Goal: Transaction & Acquisition: Purchase product/service

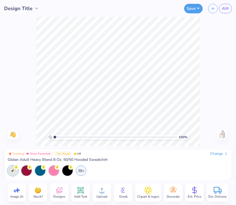
click at [223, 134] on img at bounding box center [221, 134] width 9 height 9
click at [81, 170] on div "38+" at bounding box center [81, 170] width 10 height 10
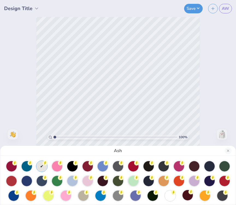
click at [186, 197] on div at bounding box center [187, 195] width 10 height 10
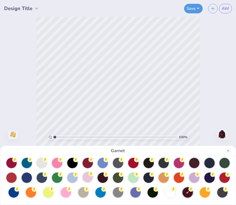
scroll to position [3, 0]
click at [103, 178] on div at bounding box center [102, 177] width 10 height 10
click at [188, 194] on div at bounding box center [187, 192] width 10 height 10
click at [11, 164] on div at bounding box center [11, 162] width 10 height 10
click at [23, 164] on div at bounding box center [27, 162] width 10 height 10
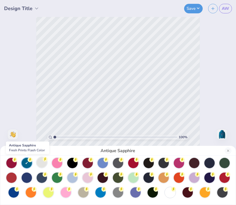
click at [41, 165] on div at bounding box center [42, 162] width 10 height 10
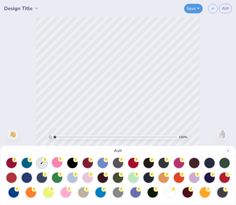
click at [54, 166] on div at bounding box center [57, 162] width 10 height 10
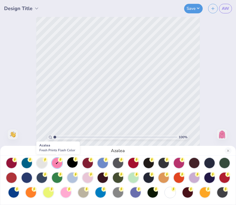
click at [74, 165] on div at bounding box center [72, 162] width 10 height 10
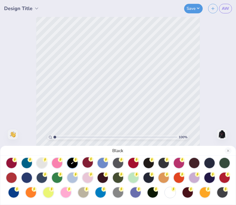
click at [86, 164] on div at bounding box center [87, 162] width 10 height 10
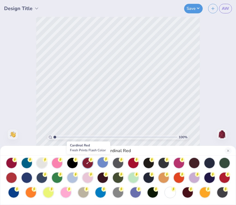
click at [104, 167] on div at bounding box center [102, 162] width 10 height 10
click at [124, 162] on div at bounding box center [118, 178] width 224 height 40
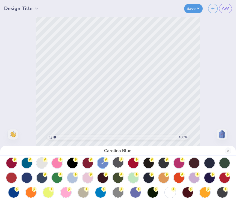
click at [121, 162] on div at bounding box center [118, 162] width 10 height 10
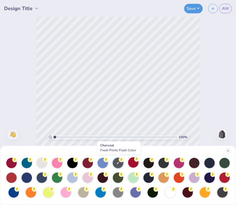
click at [137, 164] on div at bounding box center [133, 162] width 10 height 10
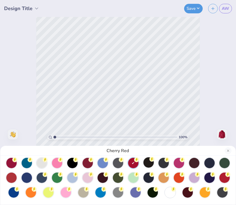
click at [149, 162] on div at bounding box center [148, 162] width 10 height 10
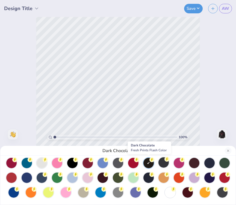
click at [166, 162] on div at bounding box center [163, 162] width 10 height 10
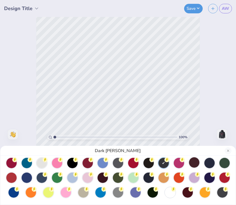
click at [193, 163] on div at bounding box center [194, 162] width 10 height 10
click at [103, 176] on div at bounding box center [102, 177] width 10 height 10
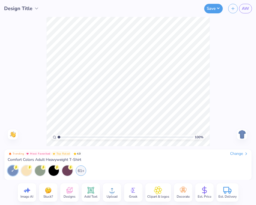
click at [231, 154] on div "Change" at bounding box center [239, 153] width 18 height 5
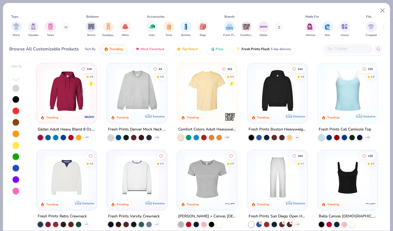
click at [296, 138] on icon at bounding box center [297, 137] width 4 height 4
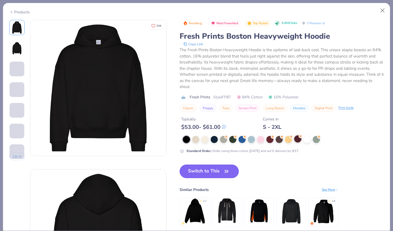
click at [297, 140] on div at bounding box center [297, 139] width 7 height 7
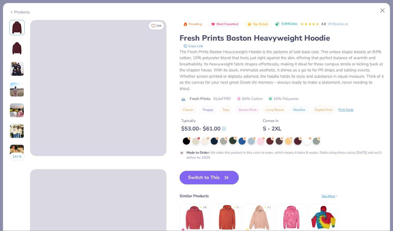
click at [231, 142] on div at bounding box center [232, 140] width 7 height 7
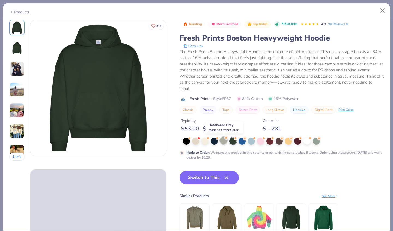
click at [224, 142] on div at bounding box center [223, 140] width 7 height 7
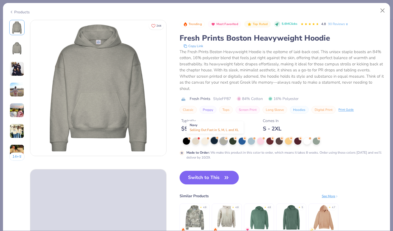
click at [216, 141] on div at bounding box center [213, 140] width 7 height 7
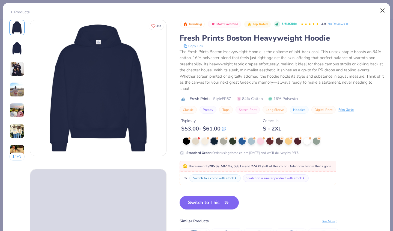
click at [320, 12] on button "Close" at bounding box center [382, 10] width 10 height 10
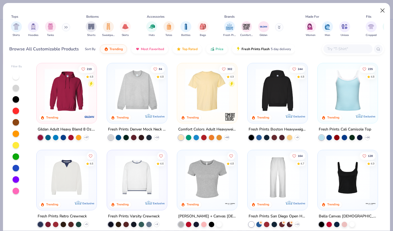
click at [320, 11] on button "Close" at bounding box center [382, 10] width 10 height 10
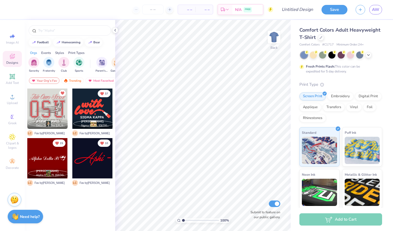
drag, startPoint x: 383, startPoint y: 11, endPoint x: 392, endPoint y: 7, distance: 10.3
click at [320, 7] on div "Save AW" at bounding box center [356, 9] width 71 height 19
click at [320, 35] on div at bounding box center [321, 37] width 6 height 6
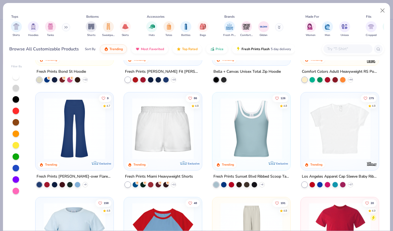
scroll to position [496, 0]
click at [229, 185] on div at bounding box center [230, 183] width 5 height 5
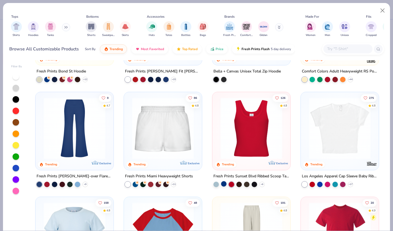
click at [224, 185] on div at bounding box center [223, 183] width 5 height 5
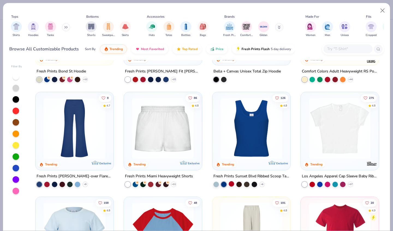
click at [231, 186] on div at bounding box center [230, 183] width 5 height 5
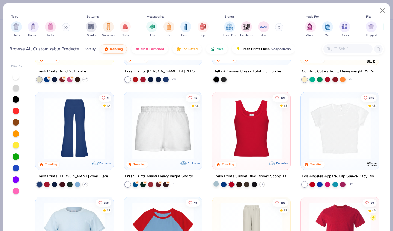
click at [216, 184] on div at bounding box center [215, 183] width 5 height 5
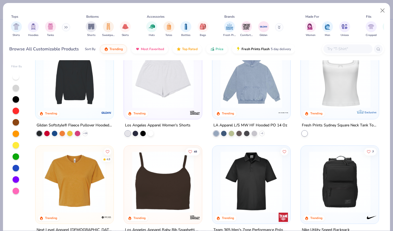
scroll to position [1068, 0]
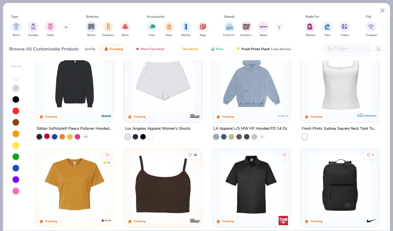
click at [48, 137] on div at bounding box center [46, 135] width 5 height 5
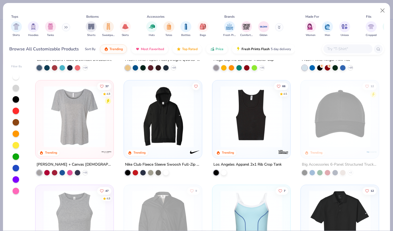
scroll to position [1479, 0]
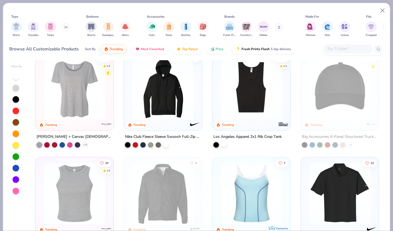
click at [224, 144] on div at bounding box center [223, 143] width 5 height 5
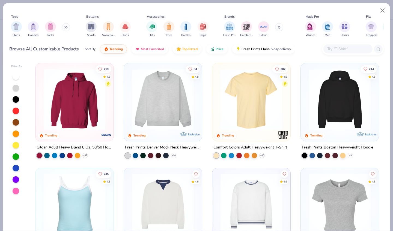
scroll to position [0, 0]
click at [320, 154] on icon at bounding box center [350, 155] width 4 height 4
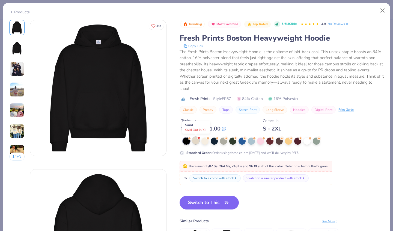
click at [198, 142] on div at bounding box center [195, 140] width 7 height 7
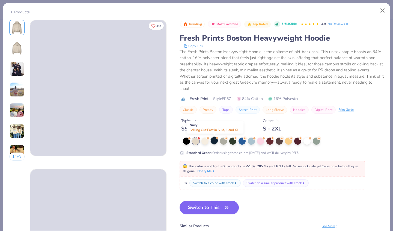
click at [216, 141] on div at bounding box center [213, 140] width 7 height 7
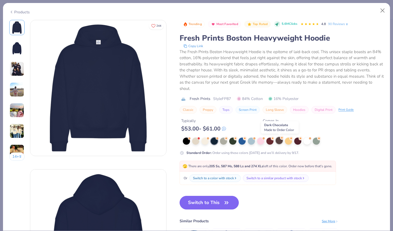
click at [280, 139] on div at bounding box center [278, 140] width 7 height 7
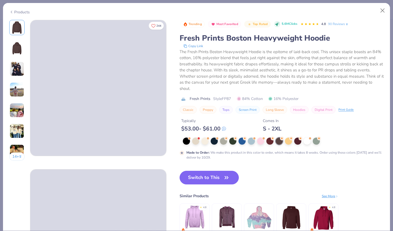
click at [13, 52] on img at bounding box center [16, 48] width 13 height 13
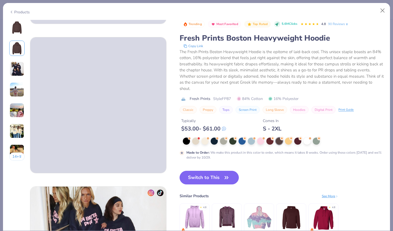
scroll to position [149, 0]
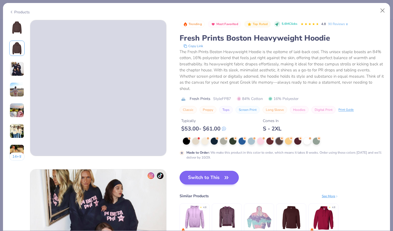
click at [202, 175] on button "Switch to This" at bounding box center [208, 178] width 59 height 14
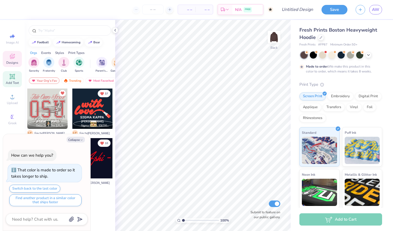
click at [14, 83] on span "Add Text" at bounding box center [12, 83] width 13 height 4
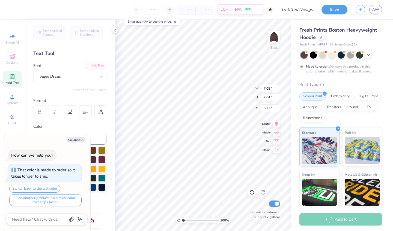
type textarea "x"
type textarea "TEX"
type textarea "x"
type textarea "TE"
type textarea "x"
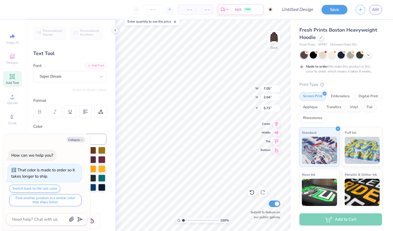
type textarea "T"
type textarea "x"
type textarea "P"
type textarea "x"
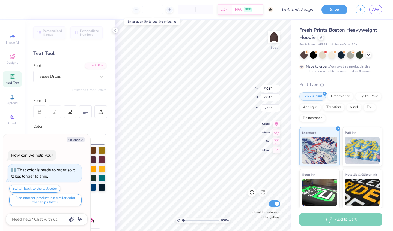
type textarea "PH"
type textarea "x"
type textarea "PHI"
type textarea "x"
type textarea "PHI"
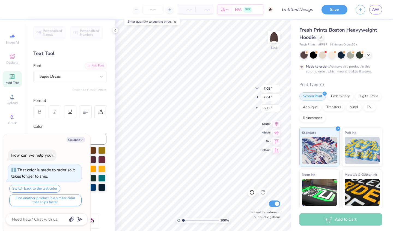
type textarea "x"
type textarea "PHI M"
type textarea "x"
type textarea "PHI MU"
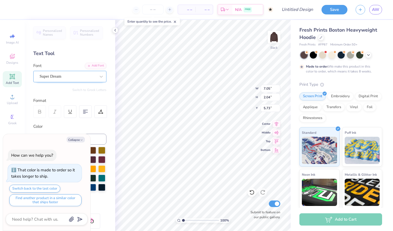
click at [90, 77] on div "Super Dream" at bounding box center [67, 76] width 57 height 8
click at [79, 141] on button "Collapse" at bounding box center [76, 140] width 18 height 6
type textarea "x"
type input "9.14"
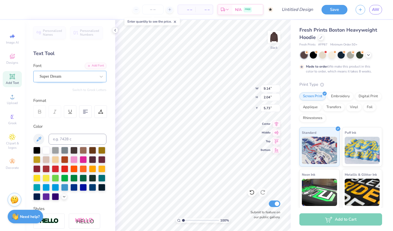
click at [91, 76] on div "Super Dream" at bounding box center [67, 76] width 57 height 8
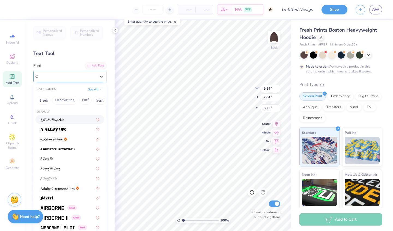
click at [88, 75] on div "Super Dream" at bounding box center [68, 76] width 56 height 6
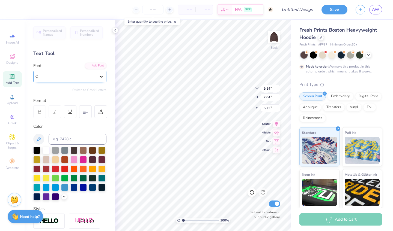
click at [100, 79] on icon at bounding box center [100, 76] width 5 height 5
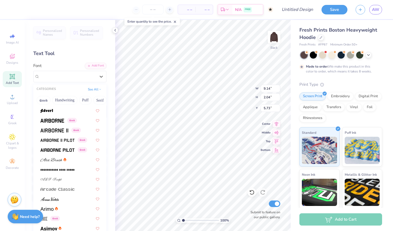
scroll to position [88, 0]
click at [62, 130] on img at bounding box center [54, 130] width 28 height 4
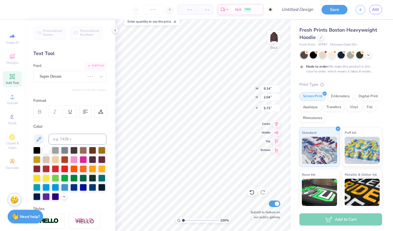
scroll to position [0, 0]
